Goal: Task Accomplishment & Management: Manage account settings

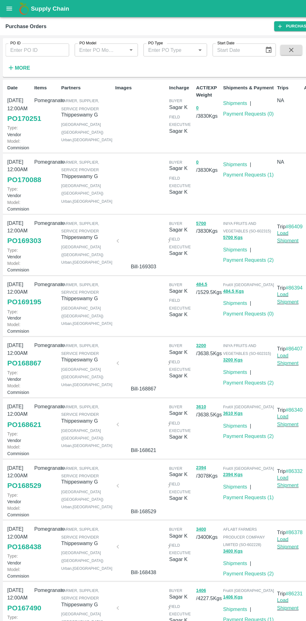
click at [13, 9] on button "open drawer" at bounding box center [8, 8] width 14 height 14
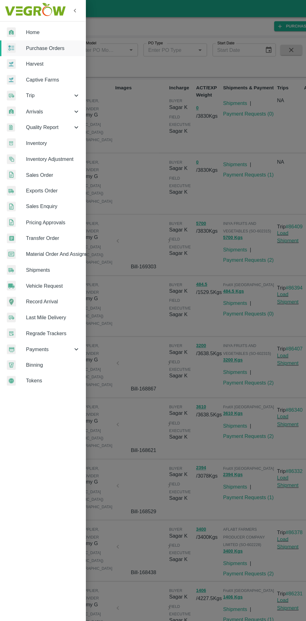
click at [66, 232] on span "Material Order And Assignment" at bounding box center [48, 231] width 49 height 7
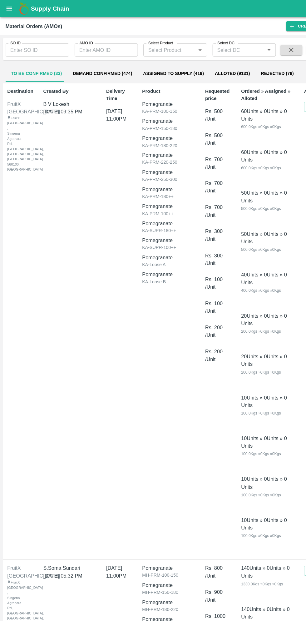
click at [101, 43] on input "AMO ID" at bounding box center [97, 46] width 58 height 12
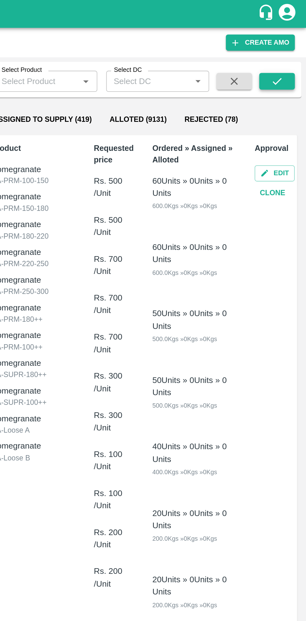
type input "318928"
click at [293, 45] on button "submit" at bounding box center [290, 45] width 20 height 9
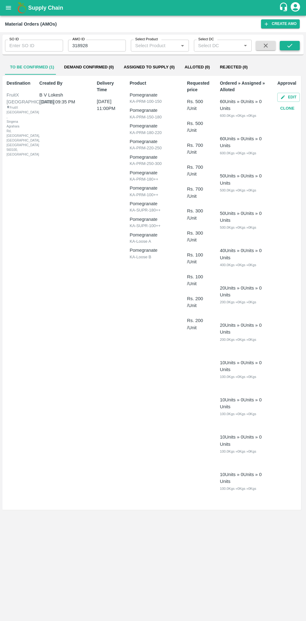
click at [290, 46] on icon "submit" at bounding box center [289, 45] width 7 height 7
click at [291, 45] on icon "submit" at bounding box center [289, 46] width 5 height 4
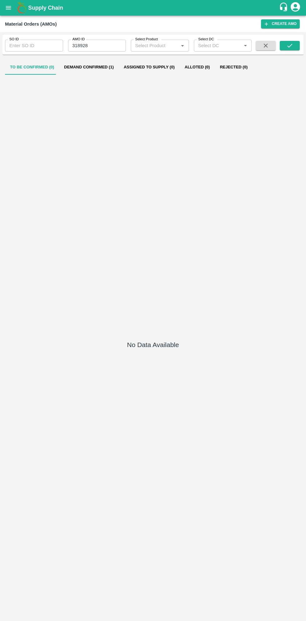
click at [91, 65] on button "Demand Confirmed (1)" at bounding box center [89, 67] width 60 height 15
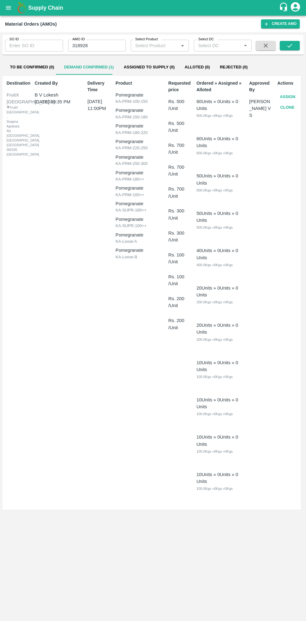
click at [282, 98] on button "Assign" at bounding box center [287, 97] width 21 height 11
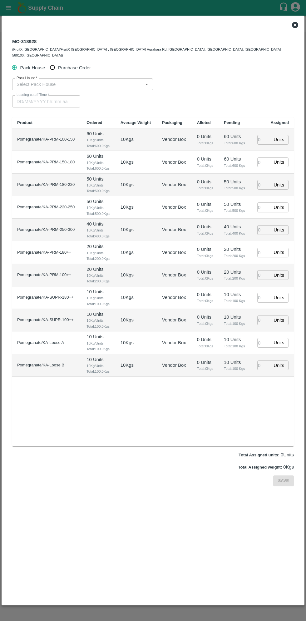
type input "24/08/2025 11:00 PM"
click at [57, 62] on input "Purchase Order" at bounding box center [53, 68] width 12 height 12
radio input "true"
click at [96, 80] on input "PO   *" at bounding box center [145, 84] width 263 height 8
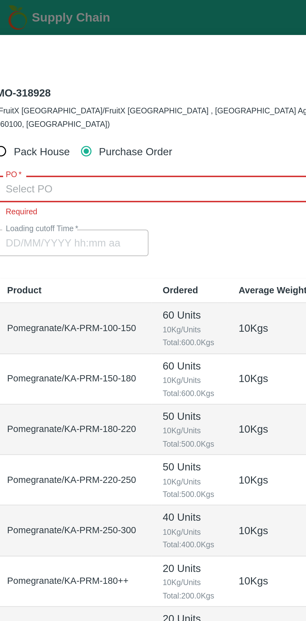
click at [81, 80] on input "PO   *" at bounding box center [145, 84] width 263 height 8
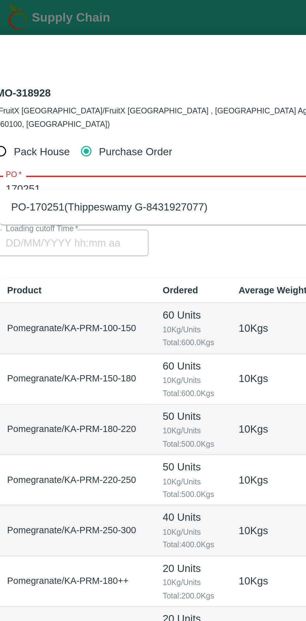
click at [105, 94] on div "PO-170251(Thippeswamy G-8431927077)" at bounding box center [63, 92] width 88 height 7
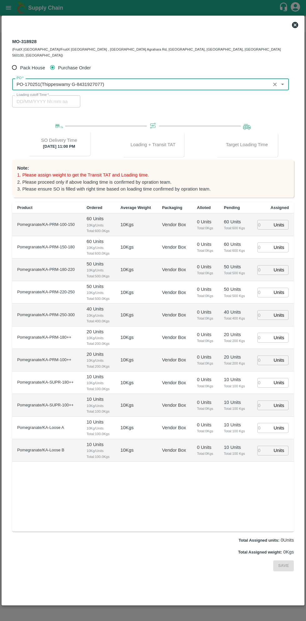
type input "PO-170251(Thippeswamy G-8431927077)"
click at [264, 220] on input "number" at bounding box center [264, 225] width 14 height 10
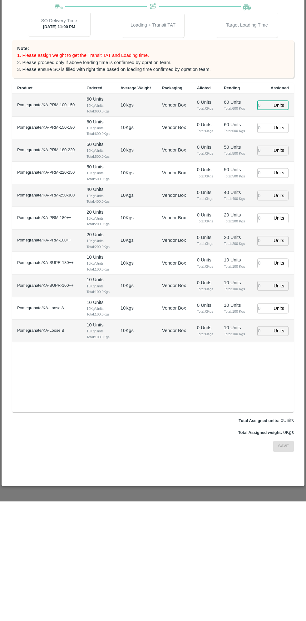
click at [264, 220] on input "number" at bounding box center [264, 225] width 14 height 10
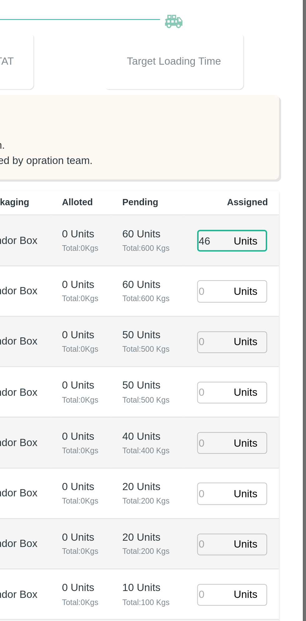
type input "46"
type input "24/08/2025 03:22 PM"
click at [264, 243] on input "number" at bounding box center [264, 247] width 14 height 10
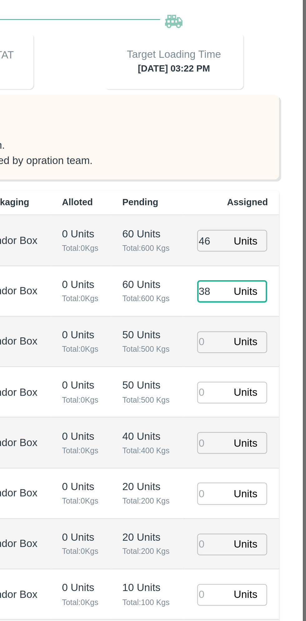
type input "38"
click at [264, 265] on input "number" at bounding box center [264, 270] width 14 height 10
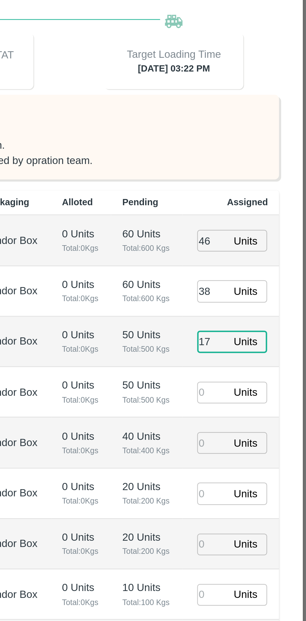
type input "17"
click at [263, 288] on input "number" at bounding box center [264, 293] width 14 height 10
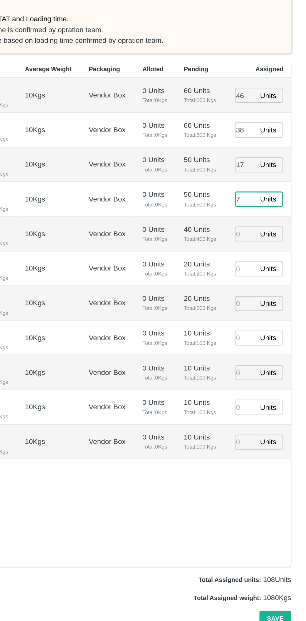
type input "7"
click at [266, 334] on input "number" at bounding box center [264, 338] width 14 height 10
type input "69"
click at [265, 355] on input "number" at bounding box center [264, 360] width 14 height 10
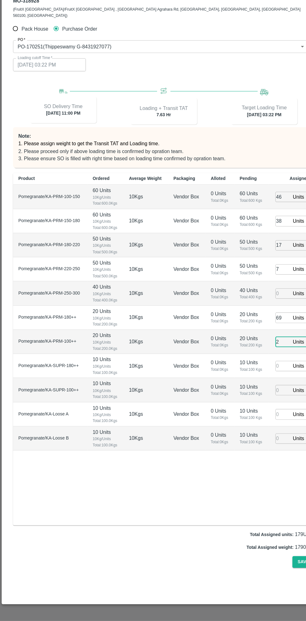
type input "28"
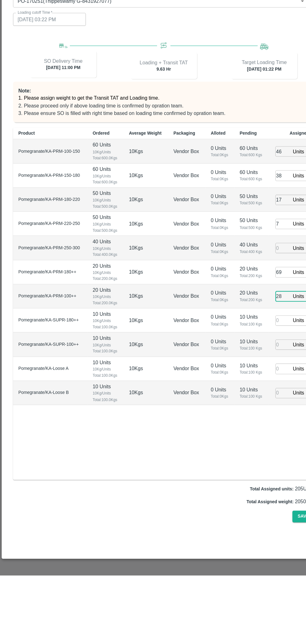
type input "24/08/2025 01:22 PM"
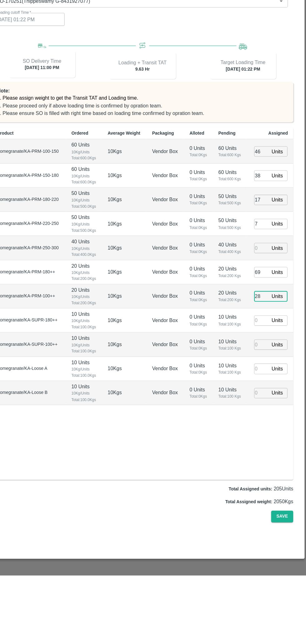
type input "28"
click at [264, 378] on input "number" at bounding box center [264, 383] width 14 height 10
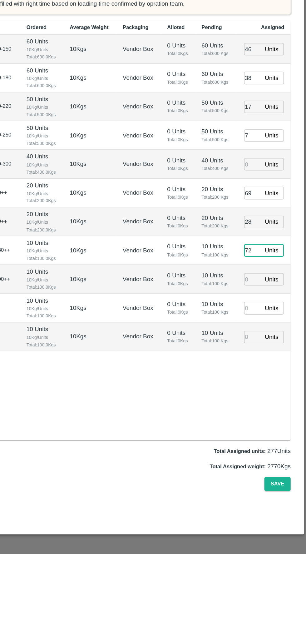
type input "72"
click at [266, 401] on input "number" at bounding box center [264, 405] width 14 height 10
type input "24/08/2025 02:22 PM"
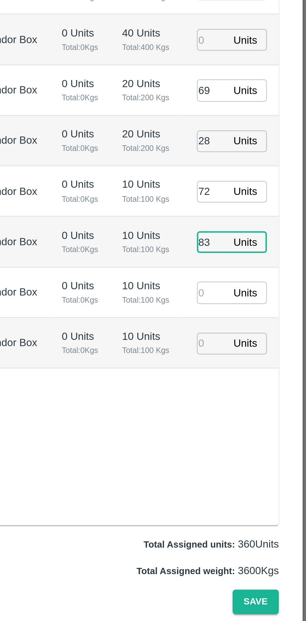
type input "83"
click at [265, 423] on input "number" at bounding box center [264, 428] width 14 height 10
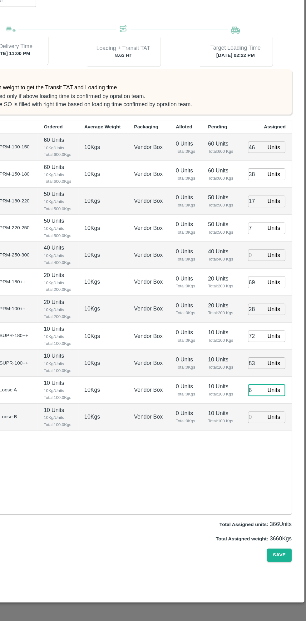
type input "60"
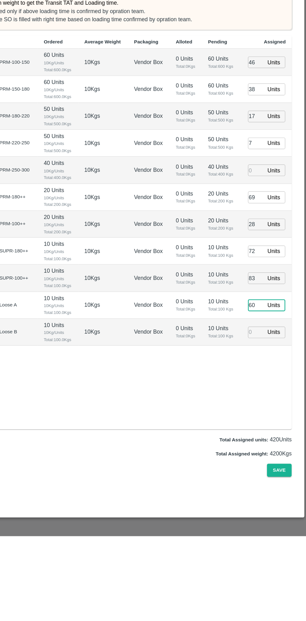
type input "24/08/2025 01:22 PM"
type input "60"
click at [264, 446] on input "number" at bounding box center [264, 451] width 14 height 10
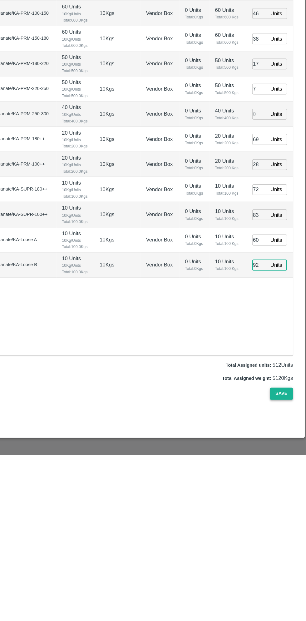
type input "92"
click at [285, 561] on button "Save" at bounding box center [283, 565] width 21 height 11
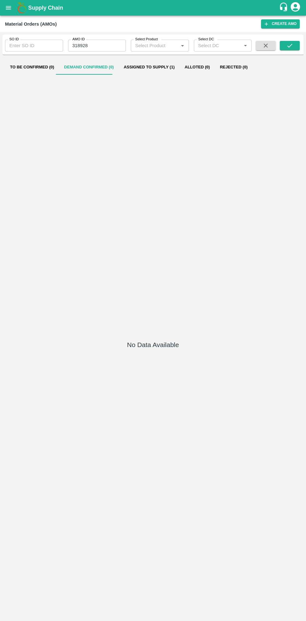
click at [14, 9] on button "open drawer" at bounding box center [8, 8] width 14 height 14
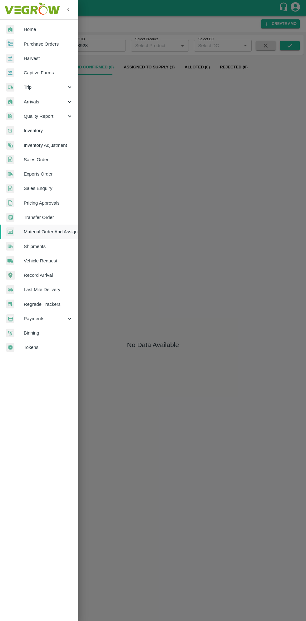
click at [55, 44] on span "Purchase Orders" at bounding box center [48, 44] width 49 height 7
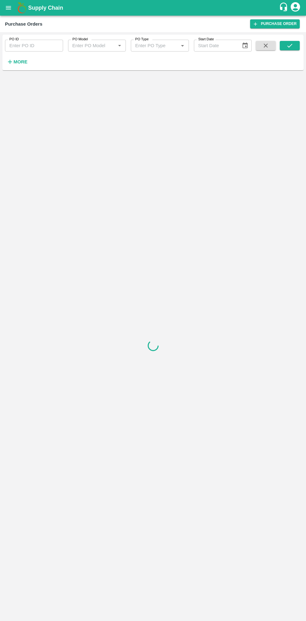
click at [24, 66] on h6 "More" at bounding box center [20, 62] width 14 height 8
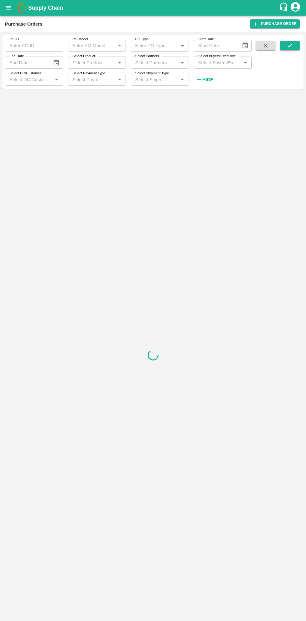
click at [218, 62] on input "Select Buyers/Executive" at bounding box center [218, 62] width 44 height 8
type input "sagar"
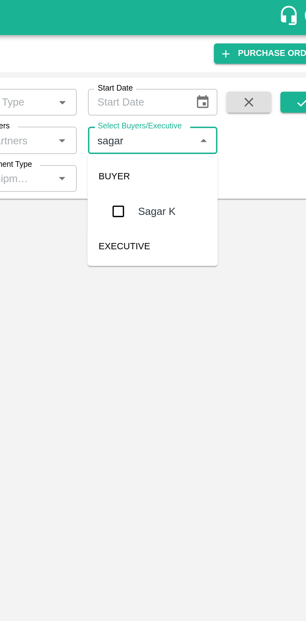
click at [207, 95] on input "checkbox" at bounding box center [207, 94] width 12 height 12
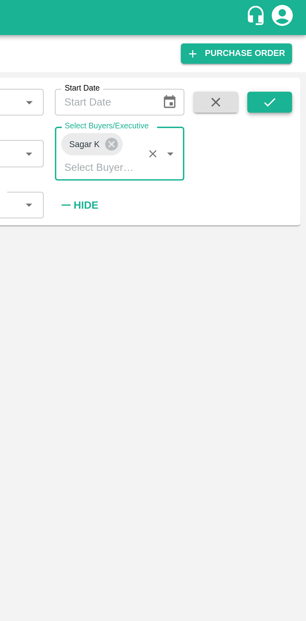
click at [288, 46] on icon "submit" at bounding box center [289, 45] width 7 height 7
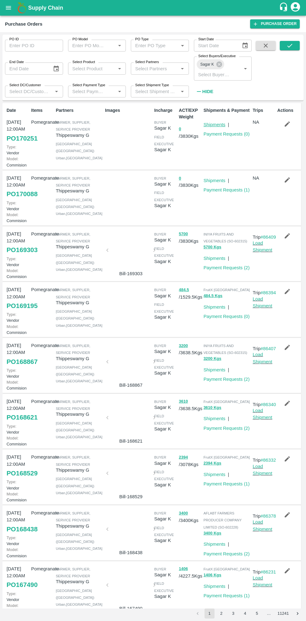
click at [216, 124] on link "Shipments" at bounding box center [215, 124] width 22 height 5
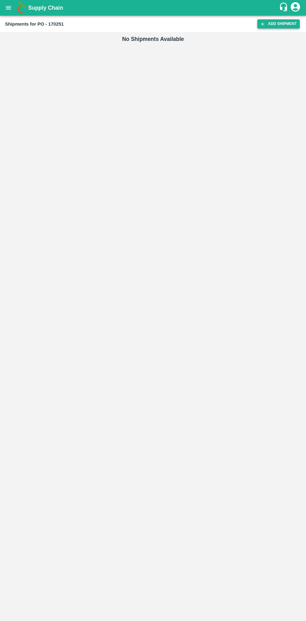
click at [278, 26] on link "Add Shipment" at bounding box center [278, 23] width 42 height 9
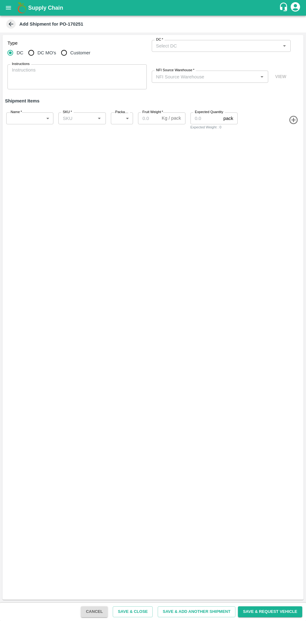
click at [34, 54] on input "DC MO's" at bounding box center [31, 53] width 12 height 12
radio input "true"
click at [210, 44] on input "DC (Material Orders)   *" at bounding box center [216, 46] width 125 height 8
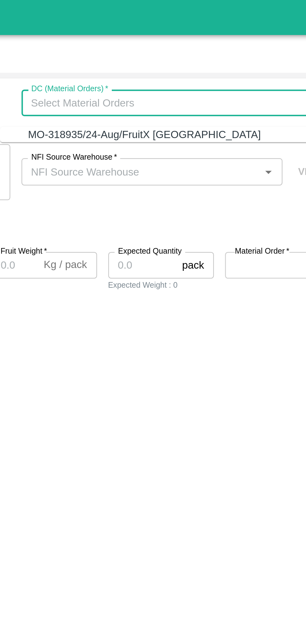
click at [216, 60] on div "MO-318935/24-Aug/FruitX Bangalore" at bounding box center [207, 60] width 104 height 7
type input "MO-318935/24-Aug/FruitX Bangalore"
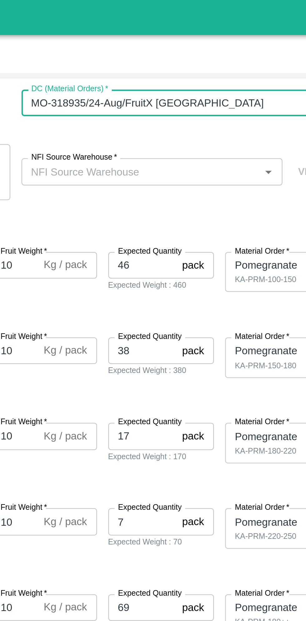
click at [209, 75] on input "NFI Source Warehouse   *" at bounding box center [205, 76] width 103 height 8
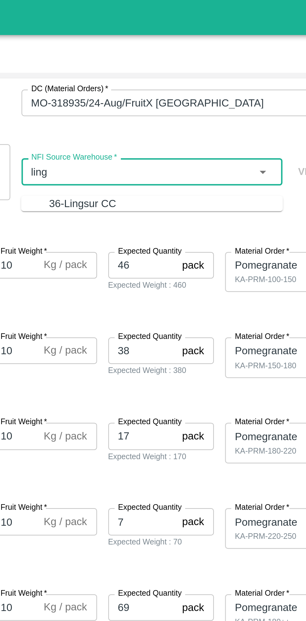
click at [218, 90] on div "36-Lingsur CC" at bounding box center [216, 90] width 104 height 7
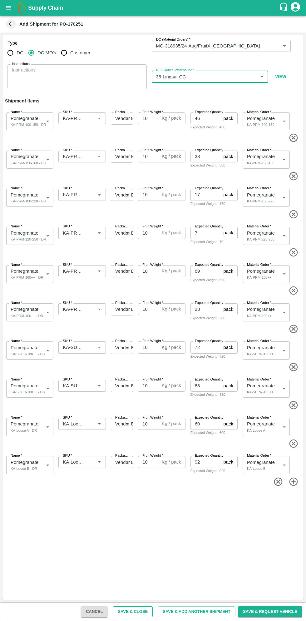
type input "36-Lingsur CC"
click at [144, 612] on button "Save & Close" at bounding box center [133, 611] width 40 height 11
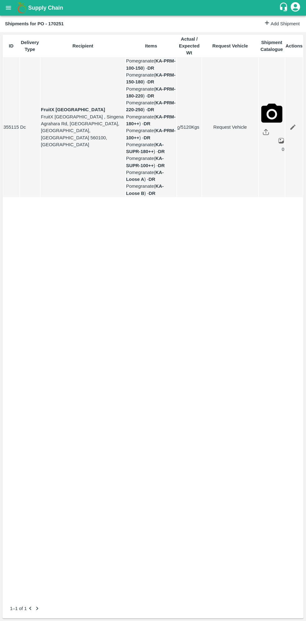
click at [13, 6] on button "open drawer" at bounding box center [8, 8] width 14 height 14
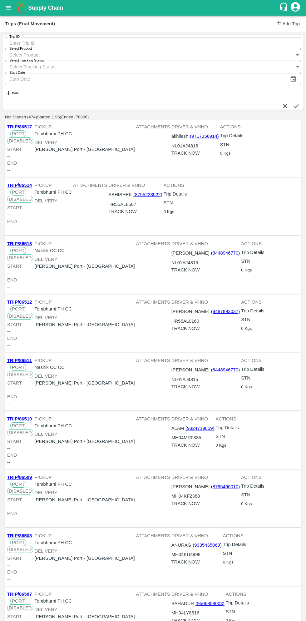
click at [18, 92] on strong "More" at bounding box center [15, 93] width 7 height 3
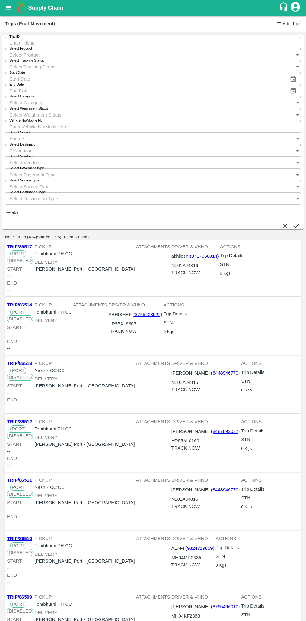
click at [223, 121] on input "Vehicle No/Mobile No" at bounding box center [153, 127] width 296 height 12
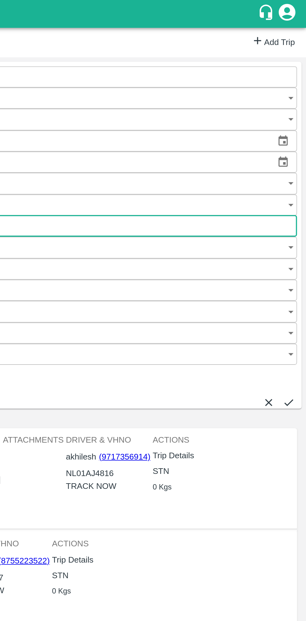
click at [290, 23] on link "Add Trip" at bounding box center [287, 23] width 24 height 9
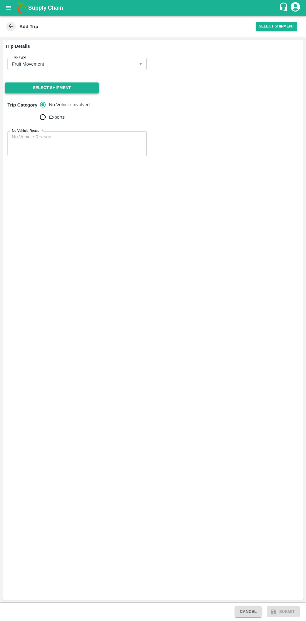
click at [69, 87] on button "Select Shipment" at bounding box center [52, 87] width 94 height 11
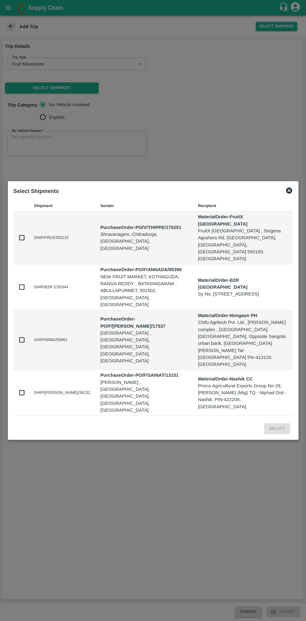
click at [22, 241] on input "checkbox" at bounding box center [21, 237] width 7 height 7
checkbox input "true"
click at [279, 423] on button "Select" at bounding box center [277, 428] width 26 height 11
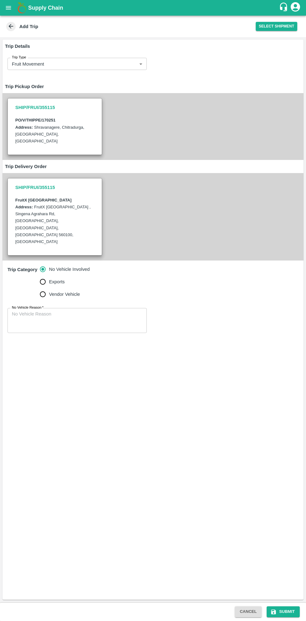
click at [46, 288] on input "Vendor Vehicle" at bounding box center [43, 294] width 12 height 12
radio input "true"
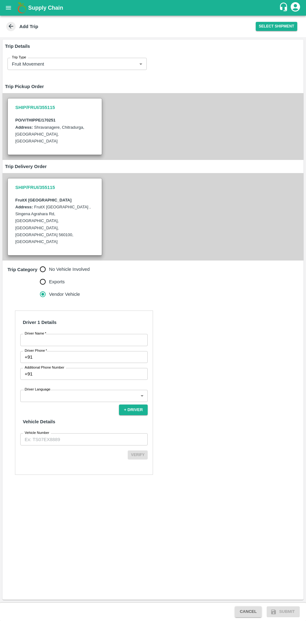
click at [88, 334] on input "Driver Name   *" at bounding box center [83, 340] width 127 height 12
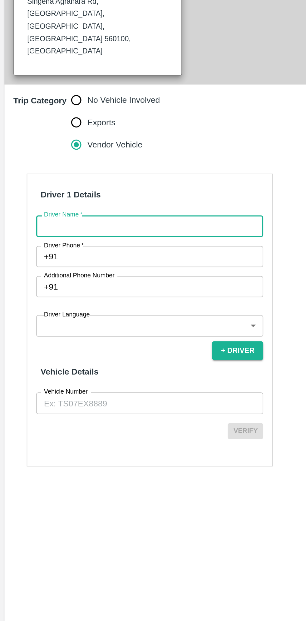
type input "[PERSON_NAME]"
click at [73, 351] on input "Driver Phone   *" at bounding box center [91, 357] width 113 height 12
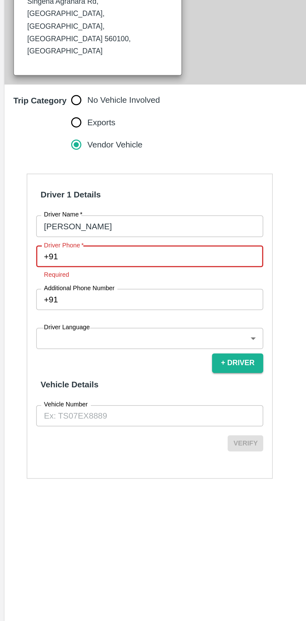
click at [83, 351] on input "Driver Phone   *" at bounding box center [91, 357] width 113 height 12
paste input "7975136151"
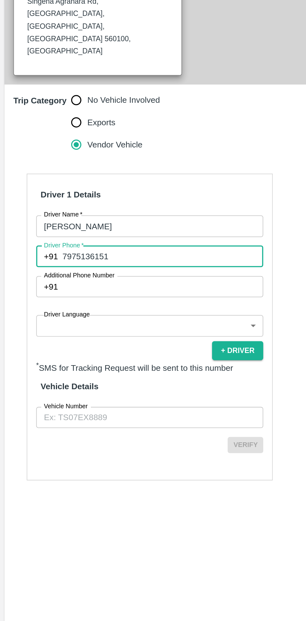
type input "7975136151"
click at [98, 366] on body "Supply Chain Add Trip Select Shipment Trip Details Trip Type Fruit Movement 1 T…" at bounding box center [153, 310] width 306 height 621
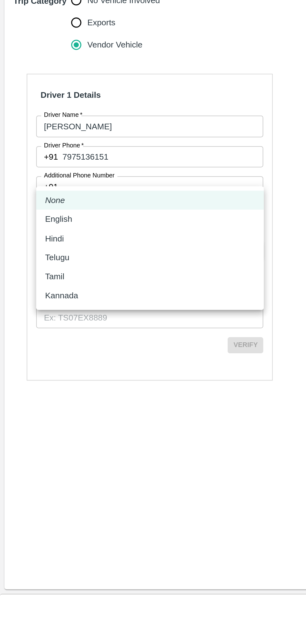
click at [41, 436] on p "Kannada" at bounding box center [34, 434] width 18 height 7
type input "ka"
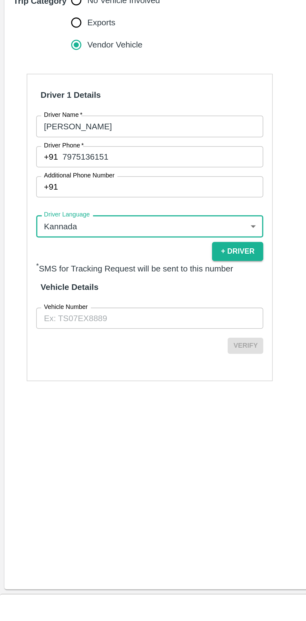
click at [88, 442] on input "Vehicle Number" at bounding box center [83, 448] width 127 height 12
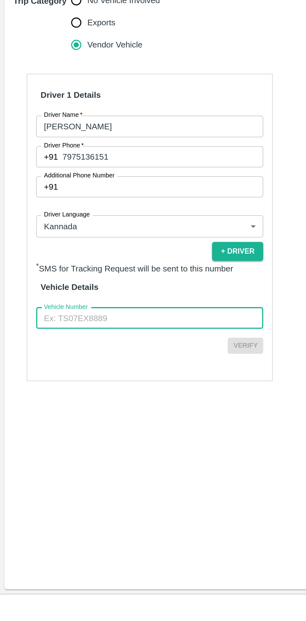
type input "KA16AA2354"
click at [140, 459] on button "Verify" at bounding box center [138, 463] width 20 height 9
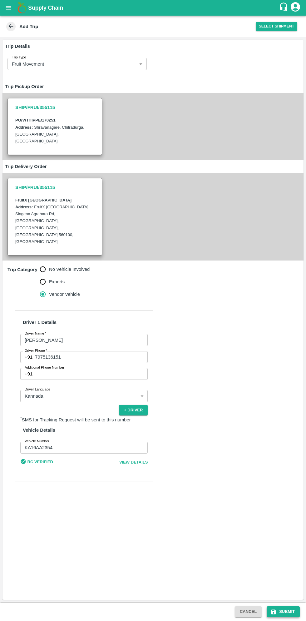
click at [286, 612] on button "Submit" at bounding box center [283, 611] width 33 height 11
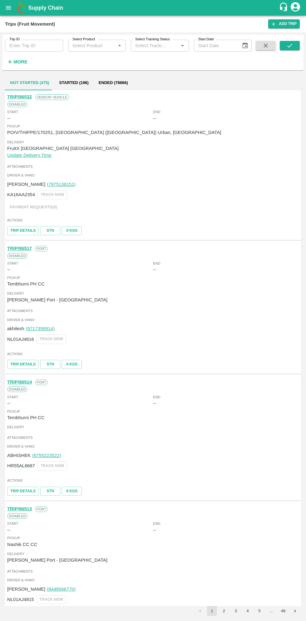
click at [8, 8] on icon "open drawer" at bounding box center [8, 7] width 5 height 3
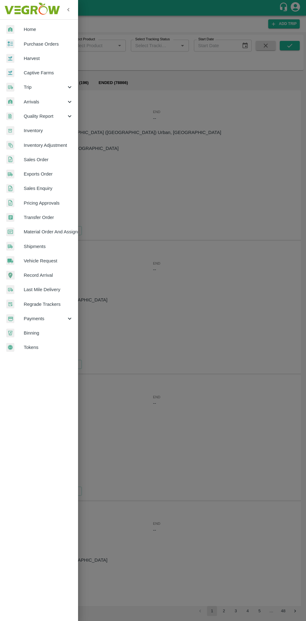
click at [49, 43] on span "Purchase Orders" at bounding box center [48, 44] width 49 height 7
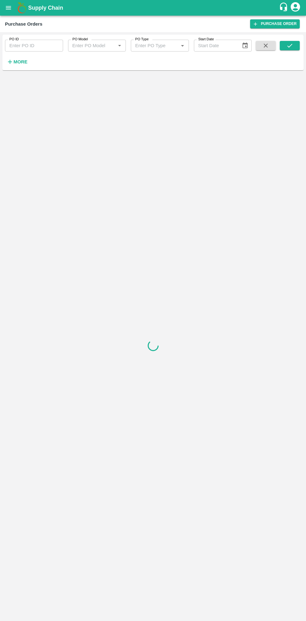
click at [21, 64] on strong "More" at bounding box center [20, 61] width 14 height 5
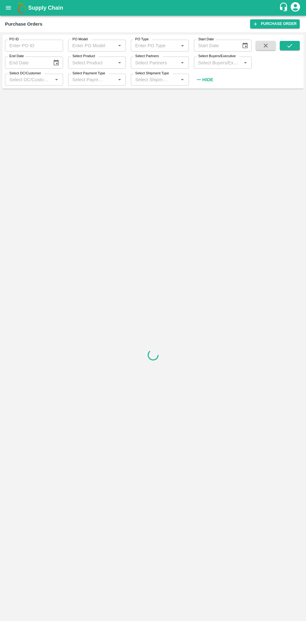
click at [219, 64] on input "Select Buyers/Executive" at bounding box center [218, 62] width 44 height 8
type input "sagar"
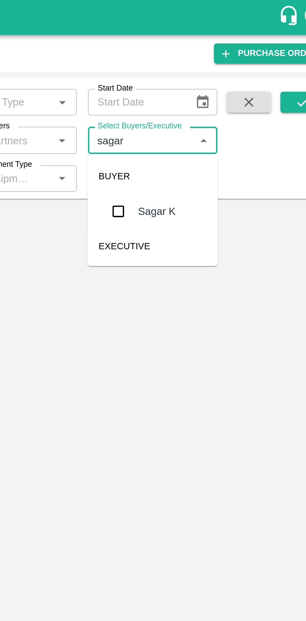
click at [206, 96] on input "checkbox" at bounding box center [207, 94] width 12 height 12
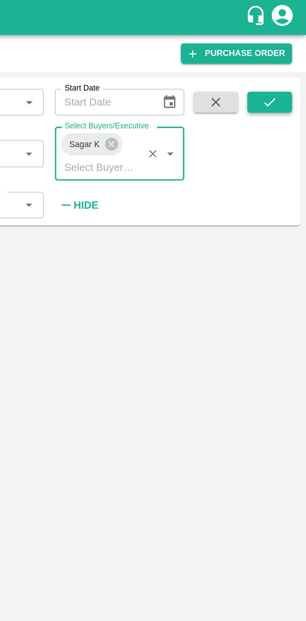
click at [294, 47] on button "submit" at bounding box center [290, 45] width 20 height 9
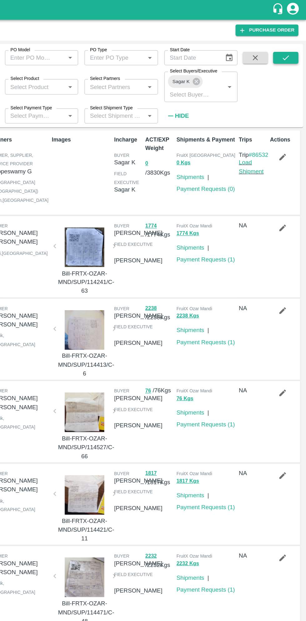
click at [290, 46] on icon "submit" at bounding box center [289, 46] width 5 height 4
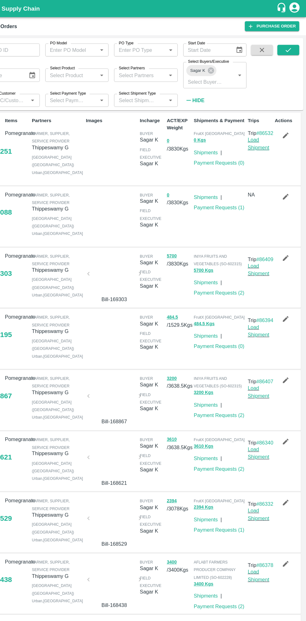
click at [259, 137] on link "Load Shipment" at bounding box center [263, 131] width 20 height 12
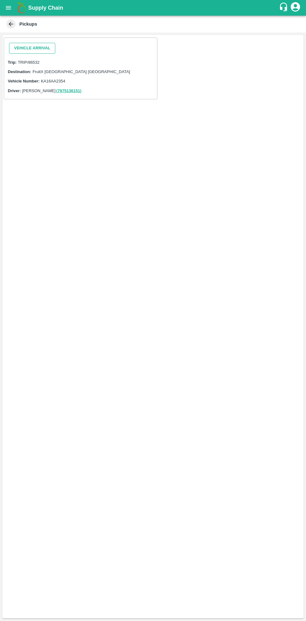
click at [38, 48] on button "Vehicle Arrival" at bounding box center [32, 48] width 46 height 11
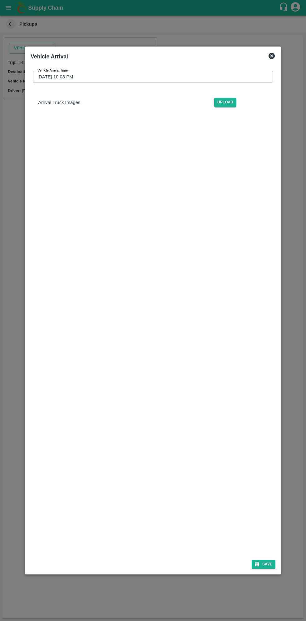
click at [167, 75] on input "[DATE] 10:08 PM" at bounding box center [151, 77] width 236 height 12
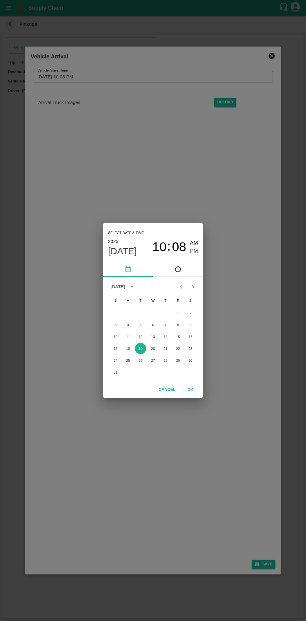
click at [196, 243] on span "AM" at bounding box center [194, 243] width 8 height 8
type input "[DATE] 10:08 AM"
click at [196, 390] on button "OK" at bounding box center [191, 389] width 20 height 11
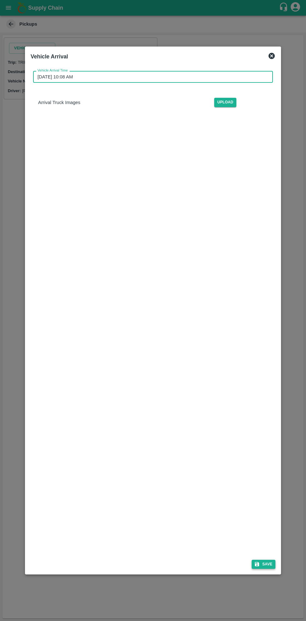
click at [263, 561] on button "Save" at bounding box center [264, 564] width 24 height 9
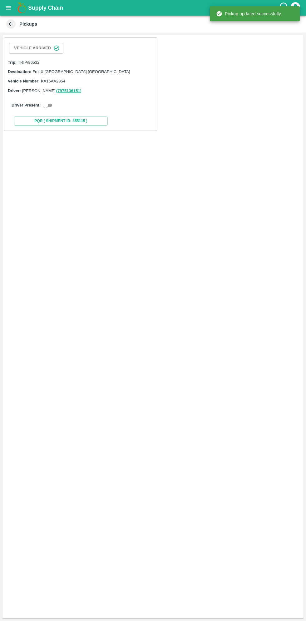
click at [45, 104] on input "checkbox" at bounding box center [45, 105] width 22 height 7
checkbox input "true"
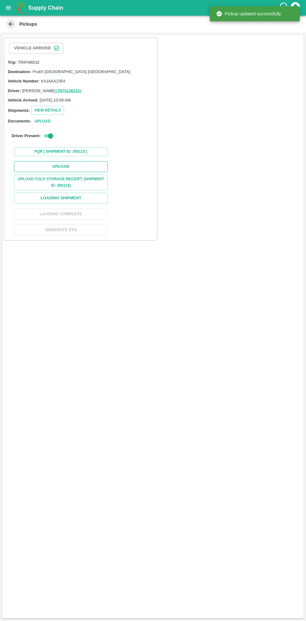
click at [75, 167] on button "Upload" at bounding box center [61, 166] width 94 height 11
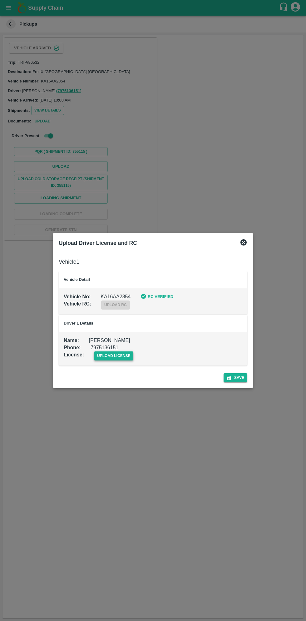
click at [114, 353] on span "upload license" at bounding box center [114, 355] width 40 height 9
click at [0, 0] on input "upload license" at bounding box center [0, 0] width 0 height 0
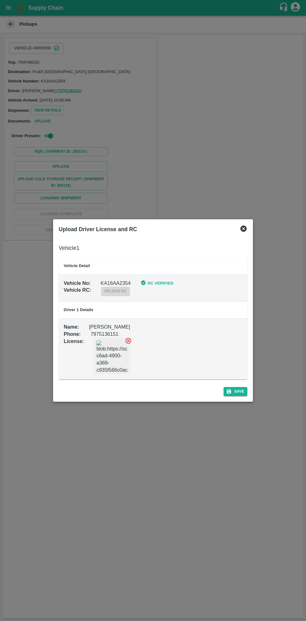
click at [239, 396] on div "Save" at bounding box center [153, 390] width 194 height 17
click at [236, 397] on div "Save" at bounding box center [153, 390] width 194 height 17
click at [234, 398] on div "Save" at bounding box center [153, 390] width 194 height 17
click at [234, 391] on button "Save" at bounding box center [236, 391] width 24 height 9
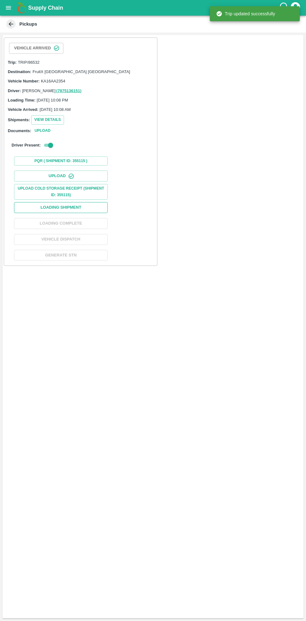
click at [86, 207] on button "Loading Shipment" at bounding box center [61, 207] width 94 height 11
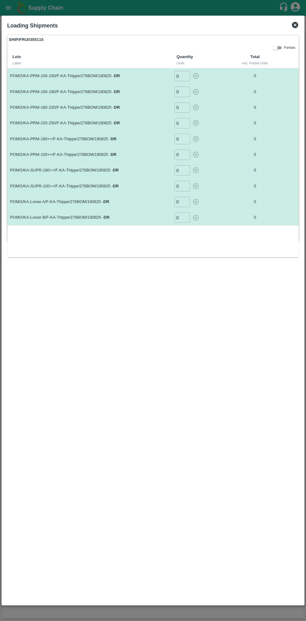
click at [181, 76] on input "0" at bounding box center [183, 76] width 16 height 10
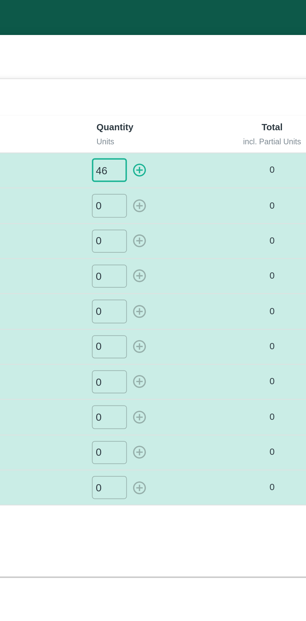
type input "46"
type input "038"
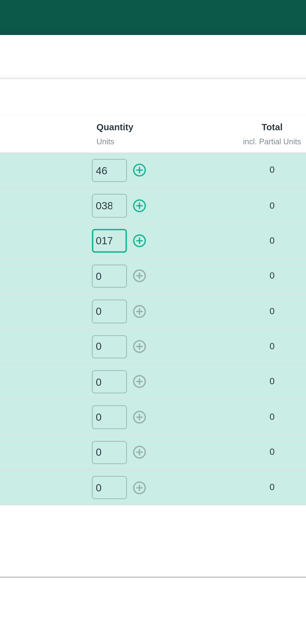
type input "017"
type input "07"
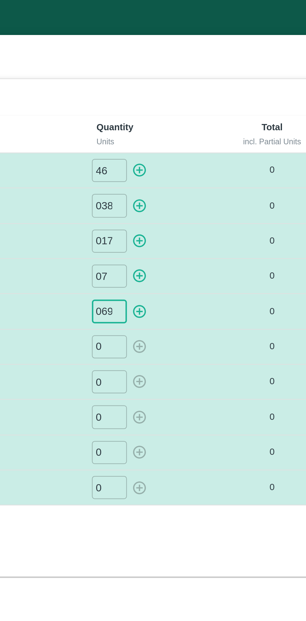
type input "069"
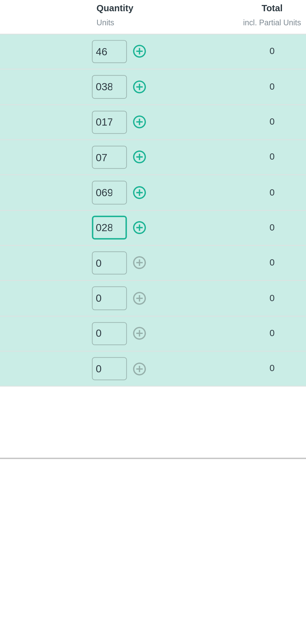
type input "028"
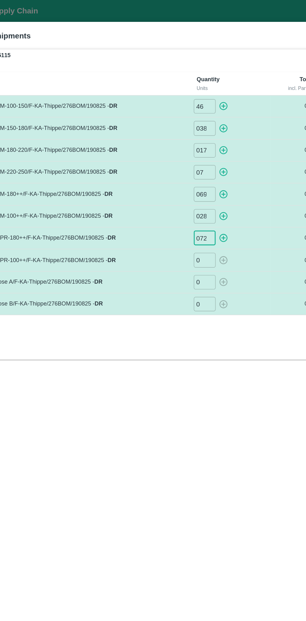
type input "072"
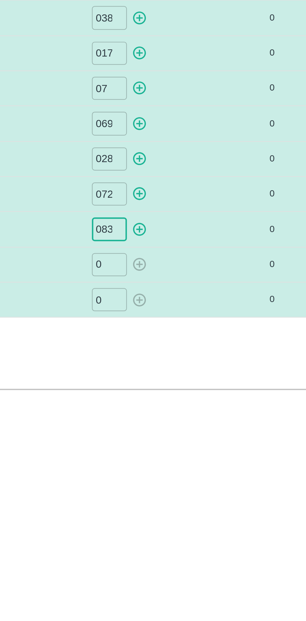
type input "083"
type input "060"
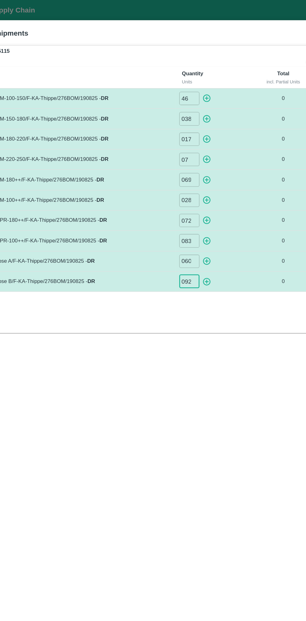
type input "092"
click at [196, 76] on icon "button" at bounding box center [196, 76] width 6 height 6
type input "0"
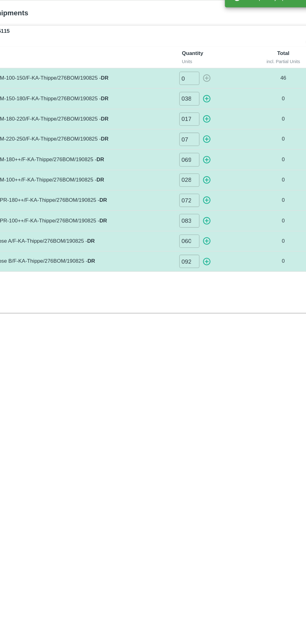
click at [195, 93] on icon "button" at bounding box center [195, 91] width 7 height 7
type input "0"
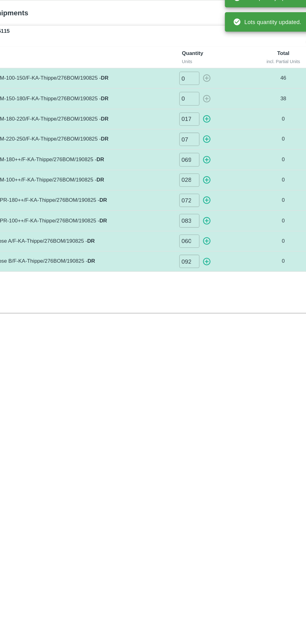
click at [195, 109] on icon "button" at bounding box center [195, 107] width 7 height 7
type input "0"
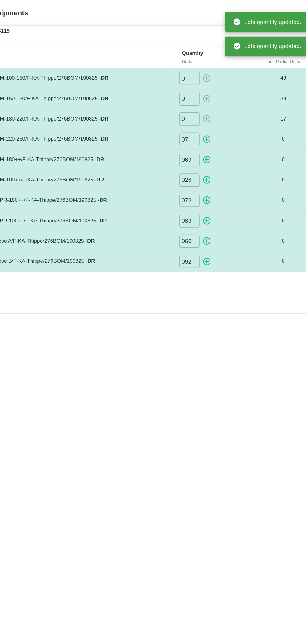
click at [197, 123] on icon "button" at bounding box center [195, 123] width 7 height 7
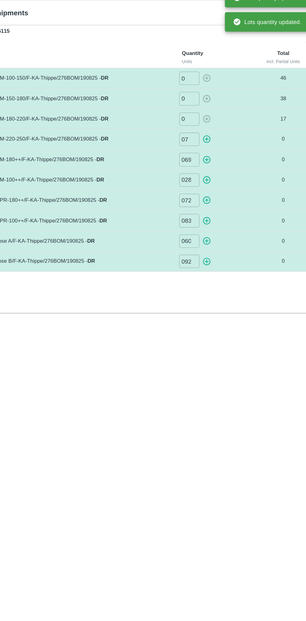
type input "0"
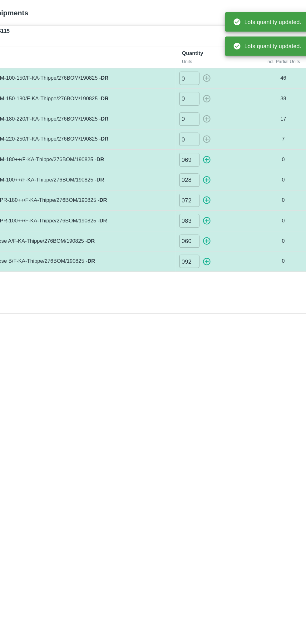
click at [198, 138] on icon "button" at bounding box center [195, 139] width 7 height 7
type input "0"
click at [196, 154] on icon "button" at bounding box center [196, 155] width 6 height 6
type input "0"
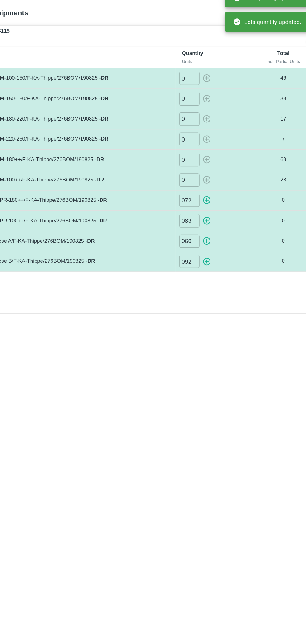
click at [198, 185] on icon "button" at bounding box center [196, 186] width 6 height 6
type input "0"
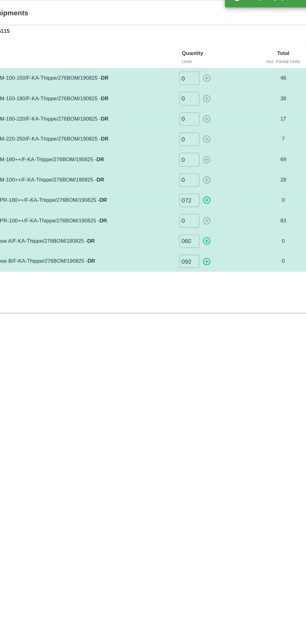
click at [196, 201] on icon "button" at bounding box center [196, 202] width 6 height 6
type input "0"
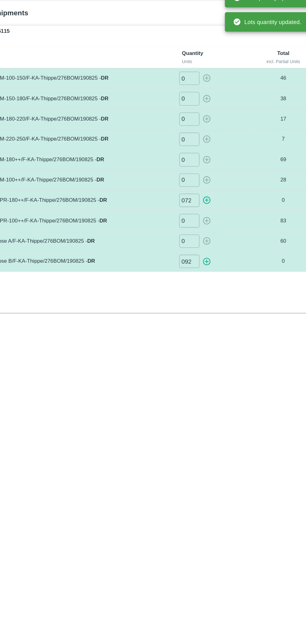
click at [196, 216] on icon "button" at bounding box center [196, 218] width 6 height 6
type input "0"
click at [196, 172] on icon "button" at bounding box center [195, 170] width 7 height 7
type input "0"
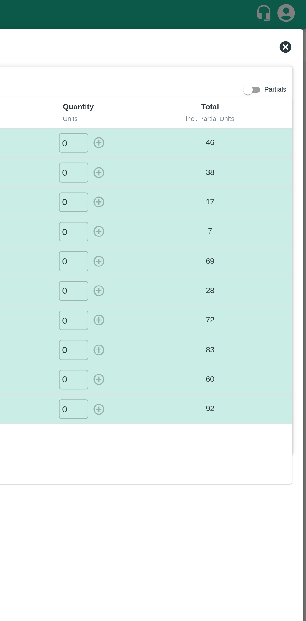
click at [296, 23] on icon at bounding box center [294, 24] width 7 height 7
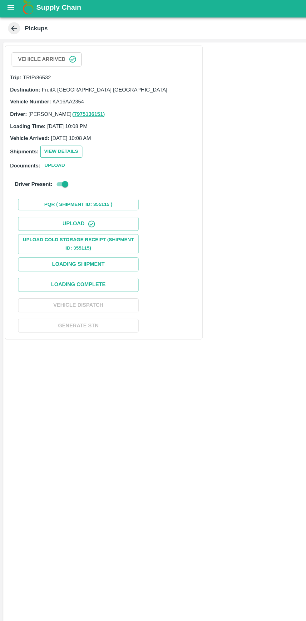
click at [56, 117] on button "View Details" at bounding box center [47, 119] width 33 height 9
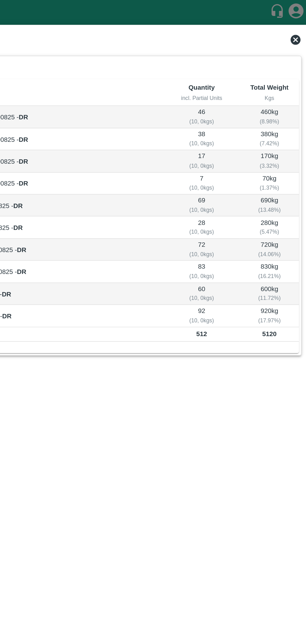
click at [294, 25] on icon at bounding box center [295, 25] width 6 height 6
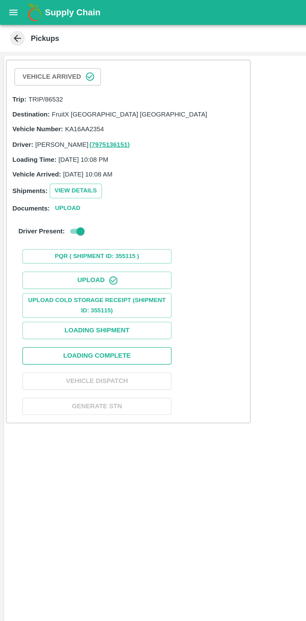
click at [87, 224] on button "Loading Complete" at bounding box center [61, 223] width 94 height 11
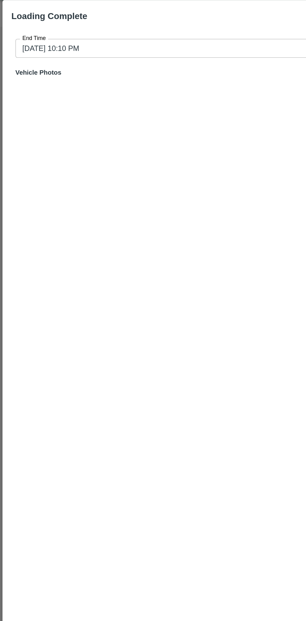
click at [119, 44] on input "19/08/2025 10:10 PM" at bounding box center [151, 46] width 282 height 12
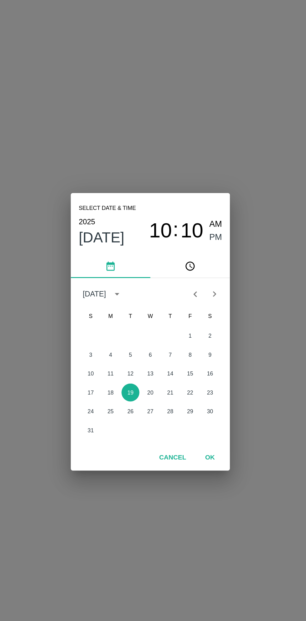
click at [158, 248] on span "10" at bounding box center [159, 247] width 14 height 15
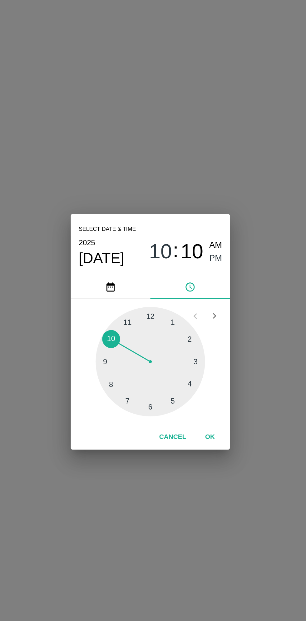
click at [179, 342] on div at bounding box center [153, 329] width 69 height 69
click at [192, 376] on button "OK" at bounding box center [191, 376] width 20 height 11
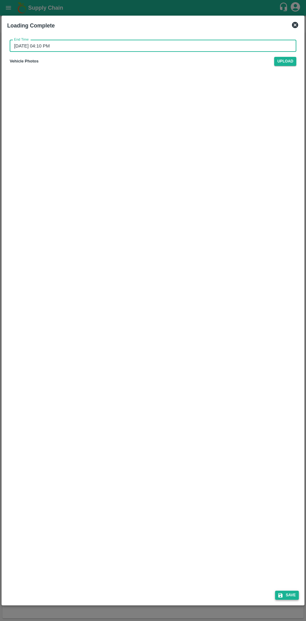
click at [283, 593] on icon "submit" at bounding box center [281, 596] width 6 height 6
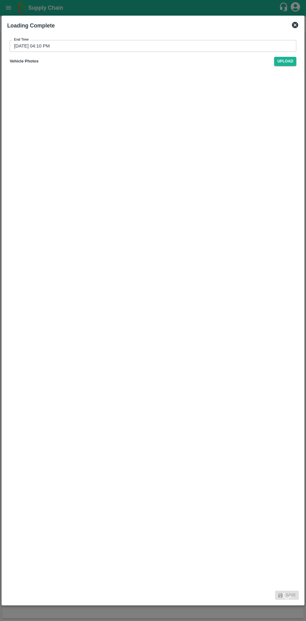
type input "19/08/2025 10:10 PM"
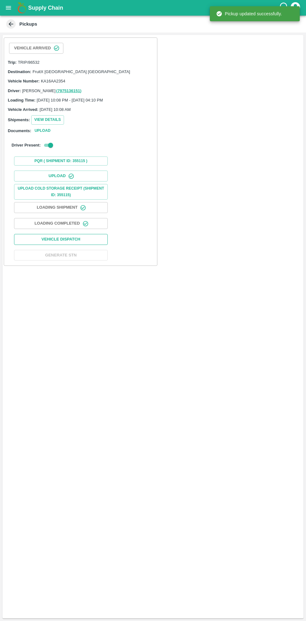
click at [94, 241] on button "Vehicle Dispatch" at bounding box center [61, 239] width 94 height 11
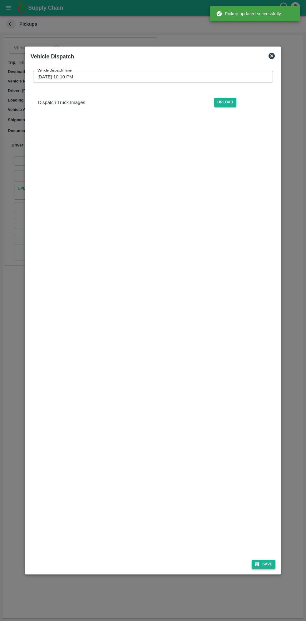
click at [267, 563] on button "Save" at bounding box center [264, 564] width 24 height 9
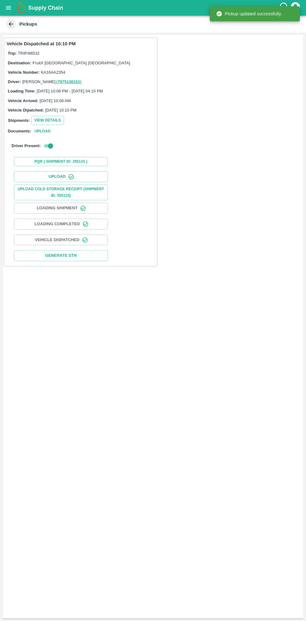
click at [84, 241] on icon "button" at bounding box center [84, 239] width 5 height 5
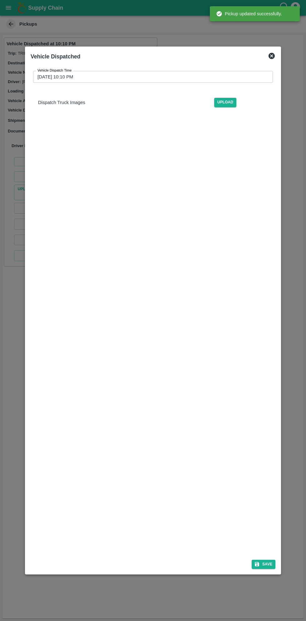
click at [165, 78] on input "19/08/2025 10:10 PM" at bounding box center [151, 77] width 236 height 12
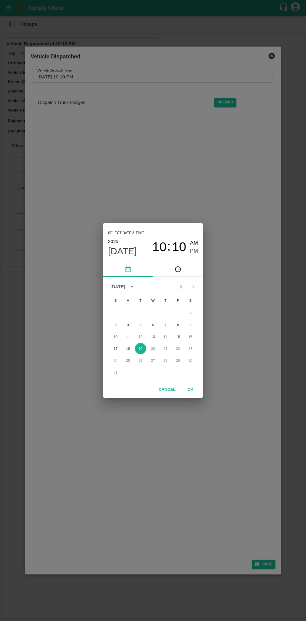
click at [157, 245] on span "10" at bounding box center [159, 247] width 14 height 15
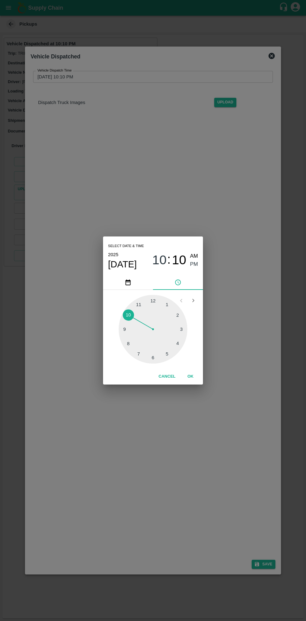
click at [167, 352] on div at bounding box center [153, 329] width 69 height 69
type input "19/08/2025 05:10 PM"
click at [199, 380] on button "OK" at bounding box center [191, 376] width 20 height 11
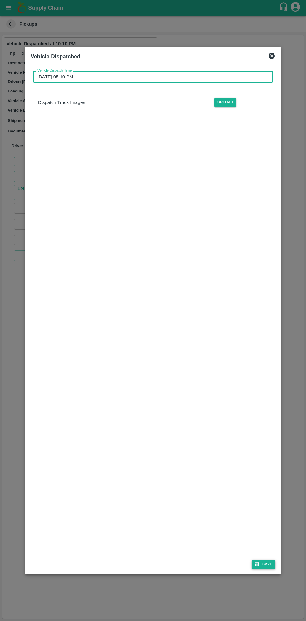
click at [269, 561] on button "Save" at bounding box center [264, 564] width 24 height 9
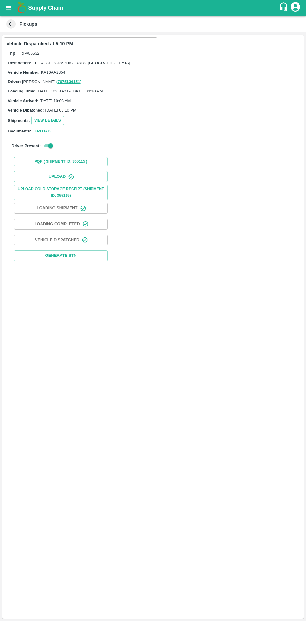
click at [29, 8] on b "Supply Chain" at bounding box center [45, 8] width 35 height 6
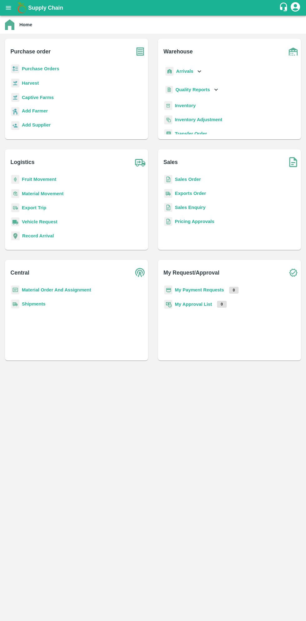
click at [45, 69] on b "Purchase Orders" at bounding box center [40, 68] width 37 height 5
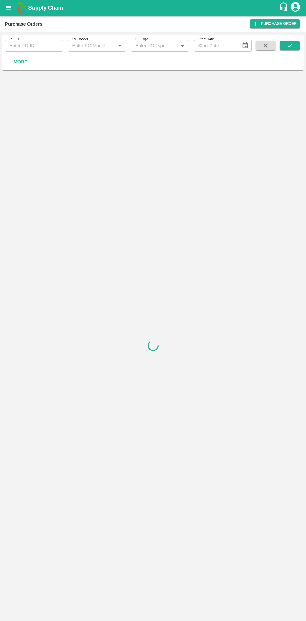
click at [23, 62] on strong "More" at bounding box center [20, 61] width 14 height 5
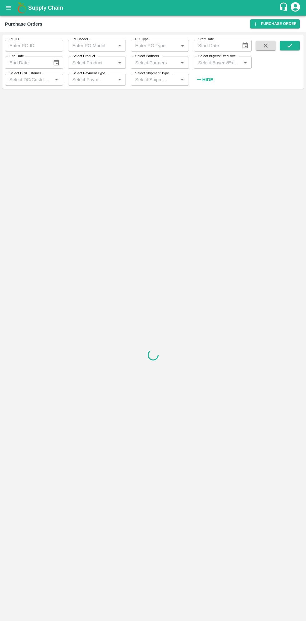
click at [219, 62] on input "Select Buyers/Executive" at bounding box center [218, 62] width 44 height 8
type input "sagar"
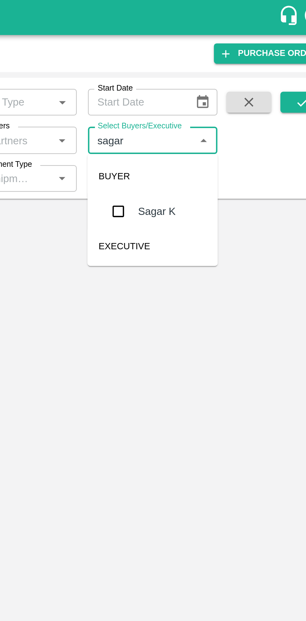
click at [209, 97] on input "checkbox" at bounding box center [207, 94] width 12 height 12
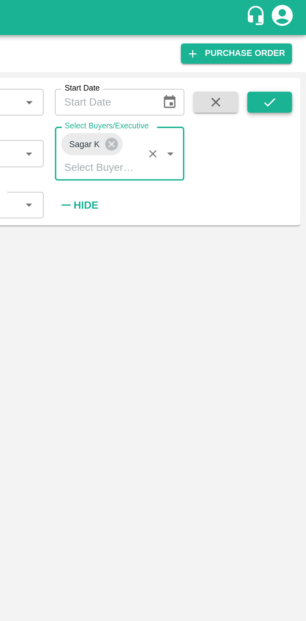
click at [288, 45] on icon "submit" at bounding box center [289, 45] width 7 height 7
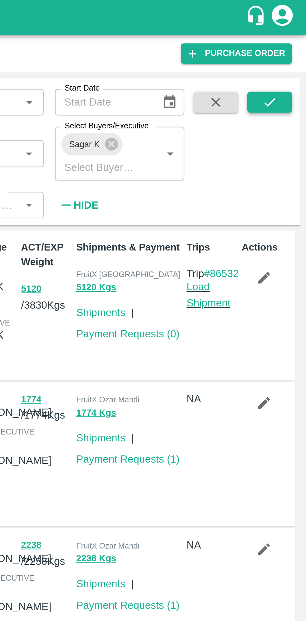
click at [291, 43] on icon "submit" at bounding box center [289, 45] width 7 height 7
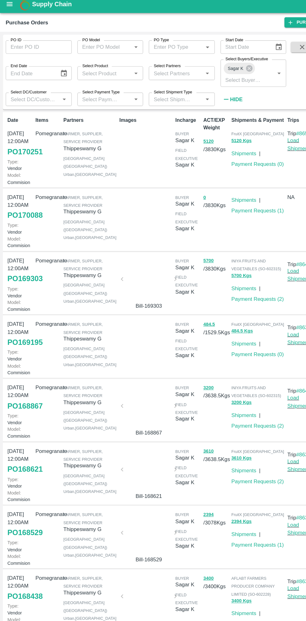
click at [12, 11] on button "open drawer" at bounding box center [8, 8] width 14 height 14
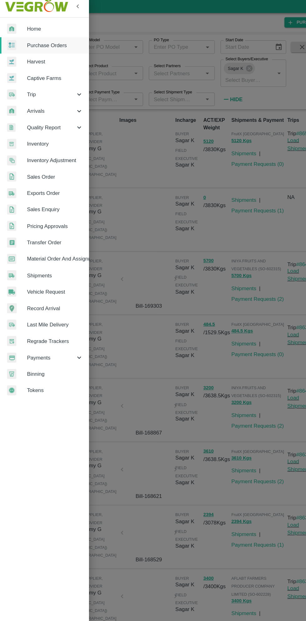
click at [44, 318] on span "Payments" at bounding box center [45, 318] width 42 height 7
click at [60, 335] on span "My Payment Requests" at bounding box center [51, 333] width 44 height 7
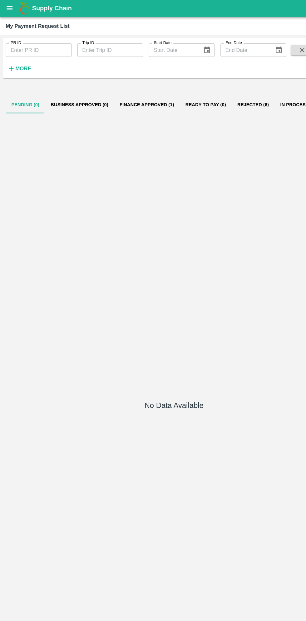
click at [127, 92] on button "Finance Approved (1)" at bounding box center [129, 92] width 58 height 15
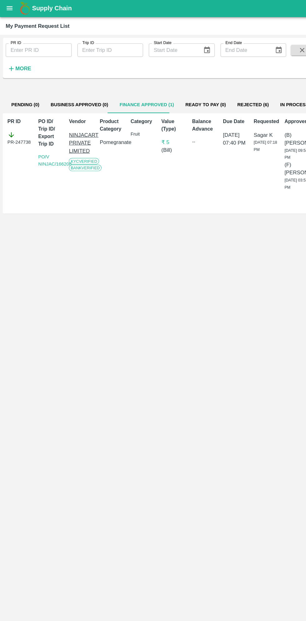
scroll to position [0, 2]
